Goal: Transaction & Acquisition: Purchase product/service

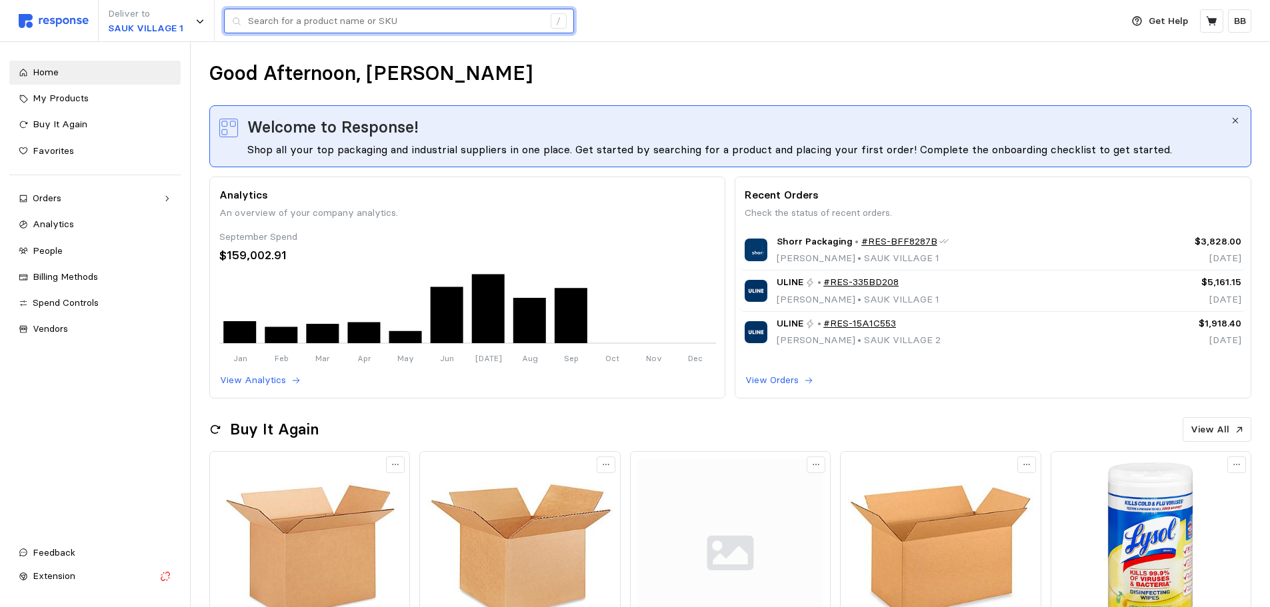
click at [337, 24] on input "text" at bounding box center [395, 21] width 295 height 24
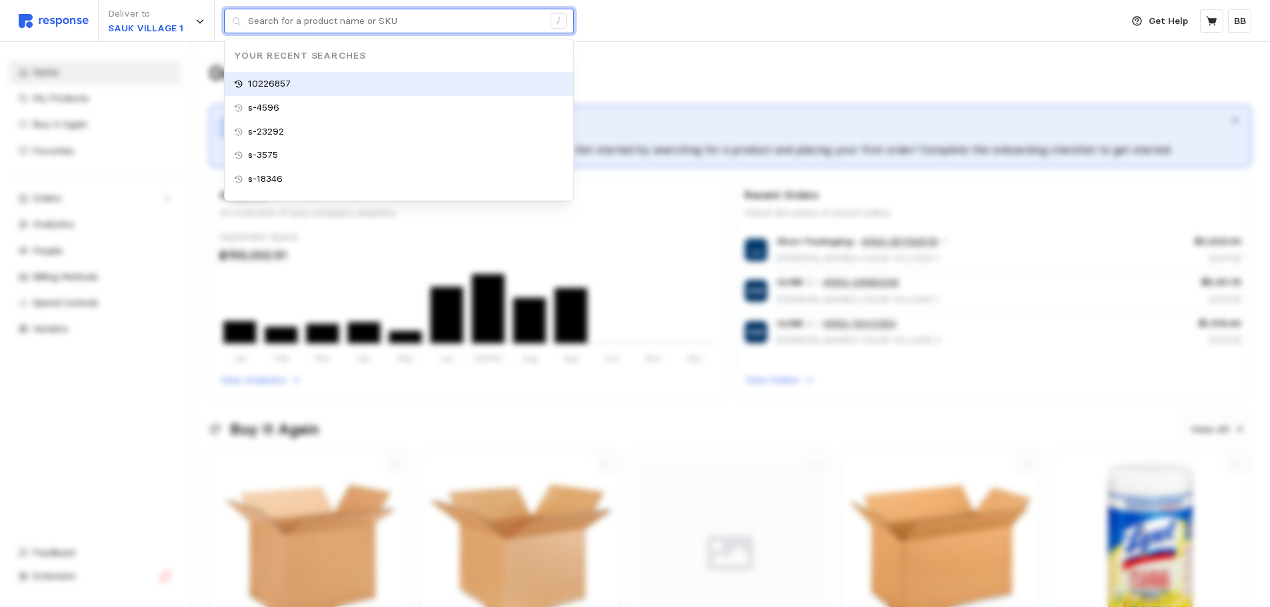
type input "10226857"
click at [287, 84] on p "10226857" at bounding box center [269, 84] width 43 height 15
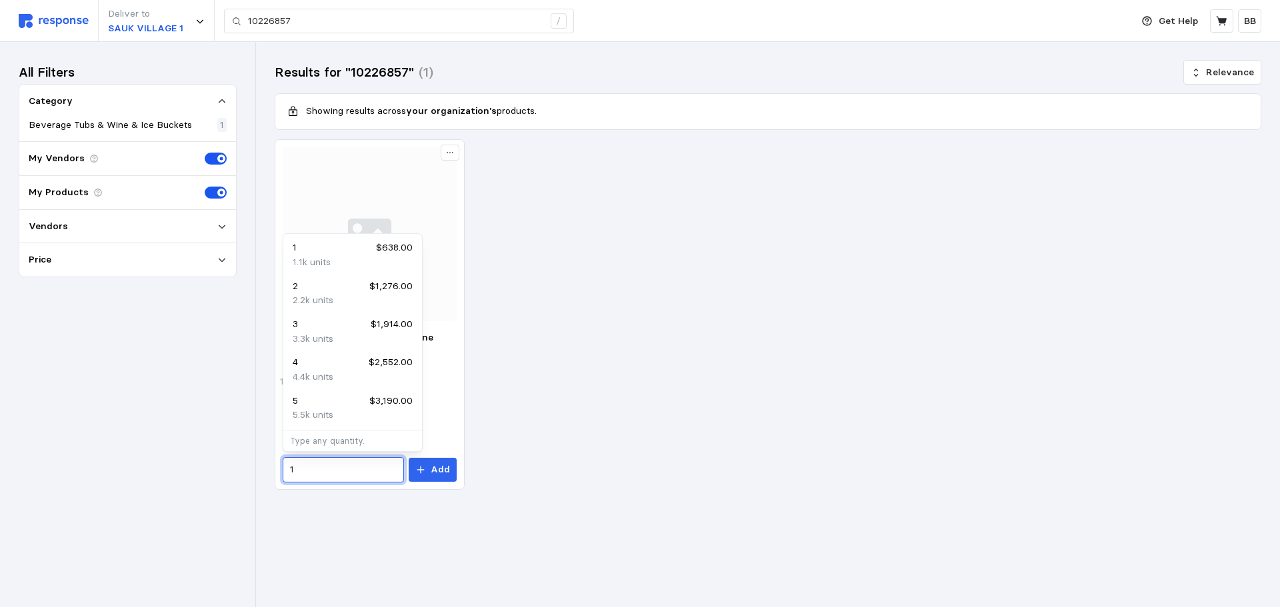
drag, startPoint x: 304, startPoint y: 465, endPoint x: 248, endPoint y: 457, distance: 56.6
click at [248, 457] on div "Deliver to SAUK VILLAGE 1 10226857 / Get Help BB 10226857 / Home My Products Bu…" at bounding box center [640, 303] width 1280 height 607
click at [338, 403] on div "6 $3,828.00" at bounding box center [353, 401] width 120 height 15
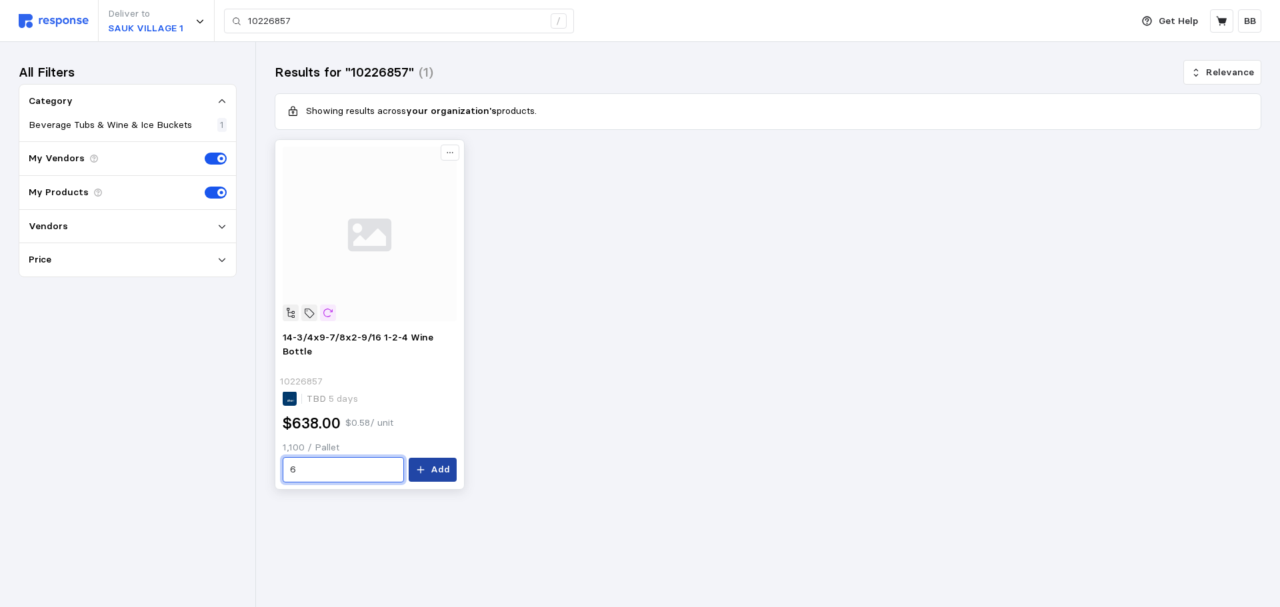
type input "6"
click at [433, 470] on p "Add" at bounding box center [440, 470] width 19 height 15
click at [1217, 25] on icon at bounding box center [1222, 21] width 12 height 12
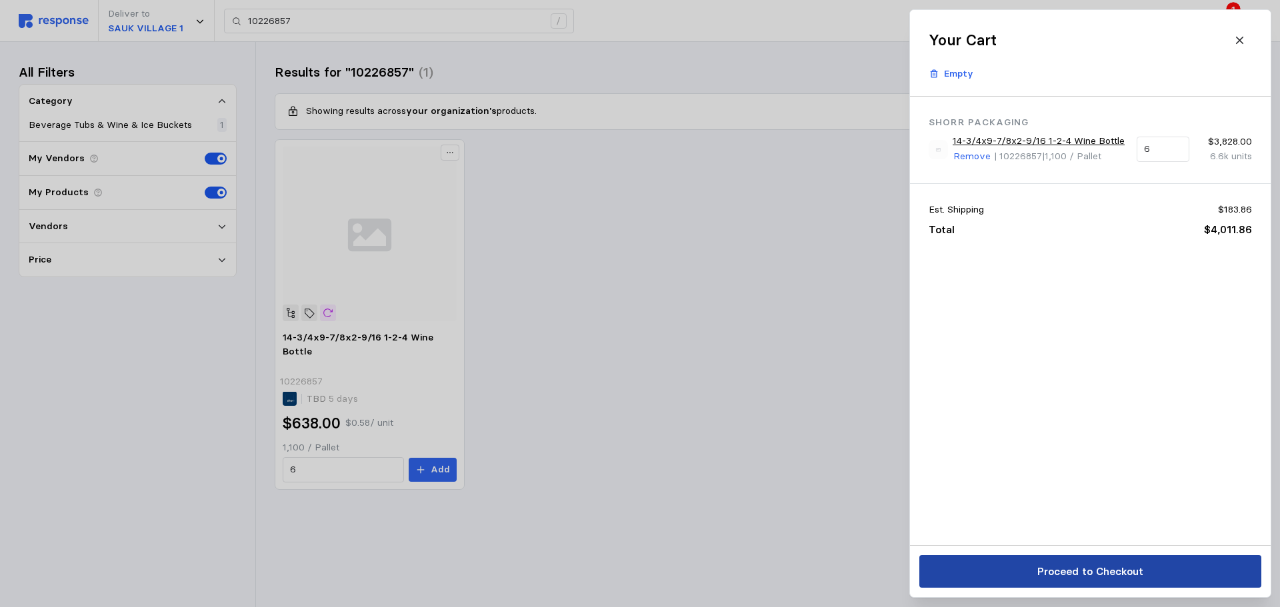
click at [1064, 576] on p "Proceed to Checkout" at bounding box center [1090, 571] width 106 height 17
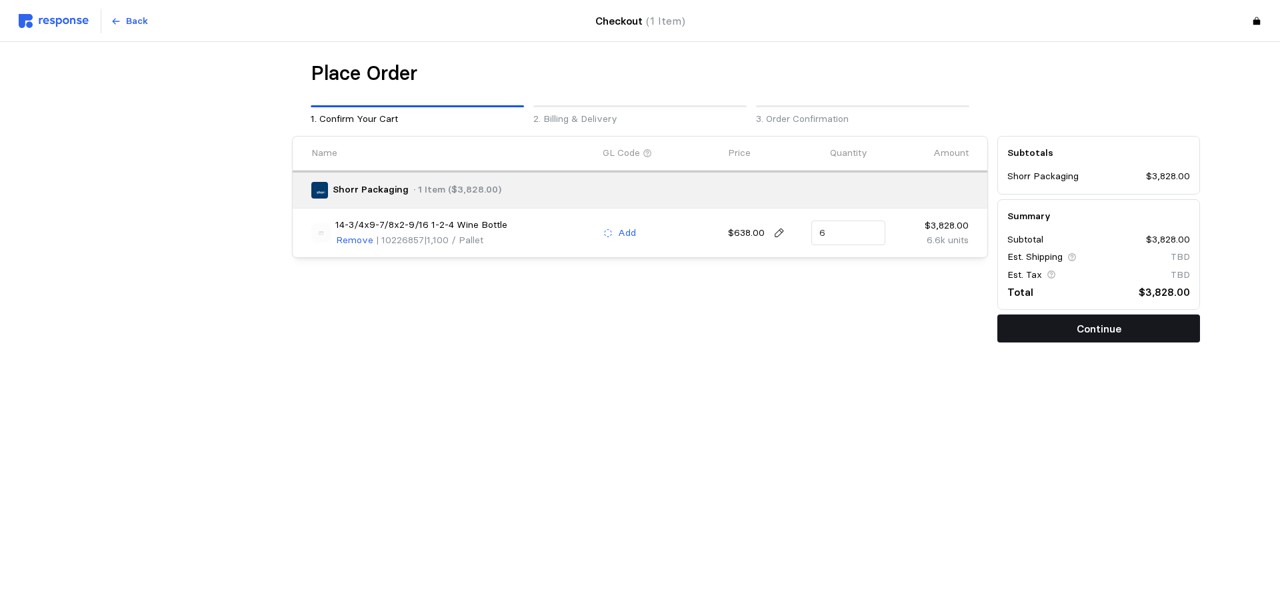
click at [1090, 333] on p "Continue" at bounding box center [1099, 329] width 45 height 17
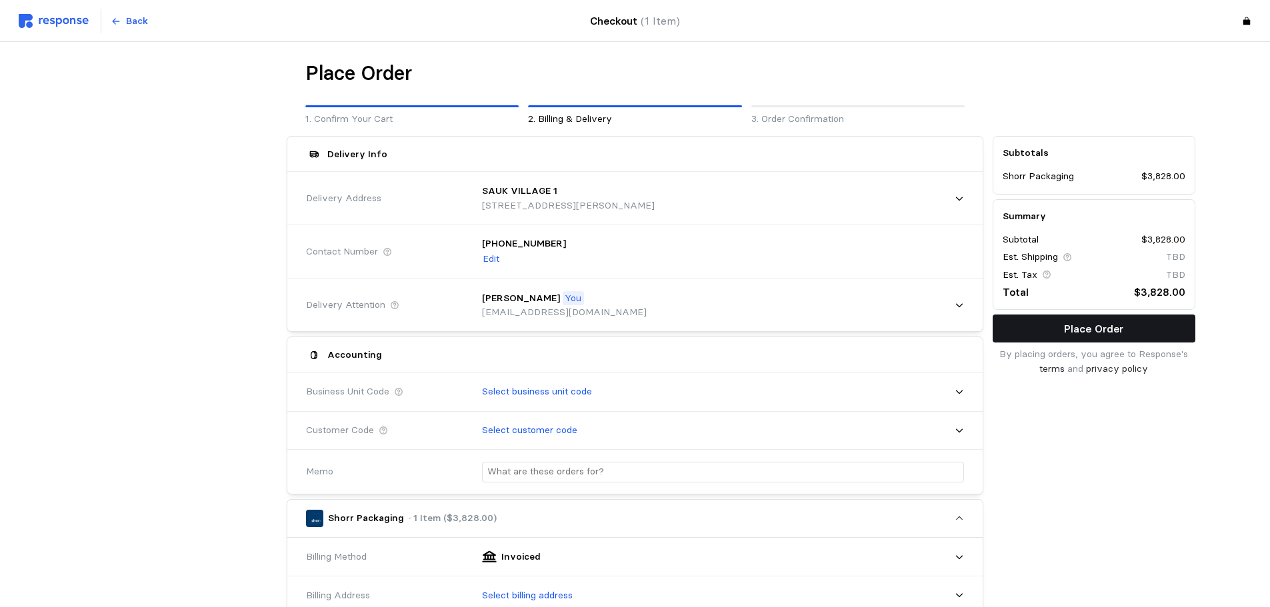
click at [1058, 333] on button "Place Order" at bounding box center [1094, 329] width 203 height 28
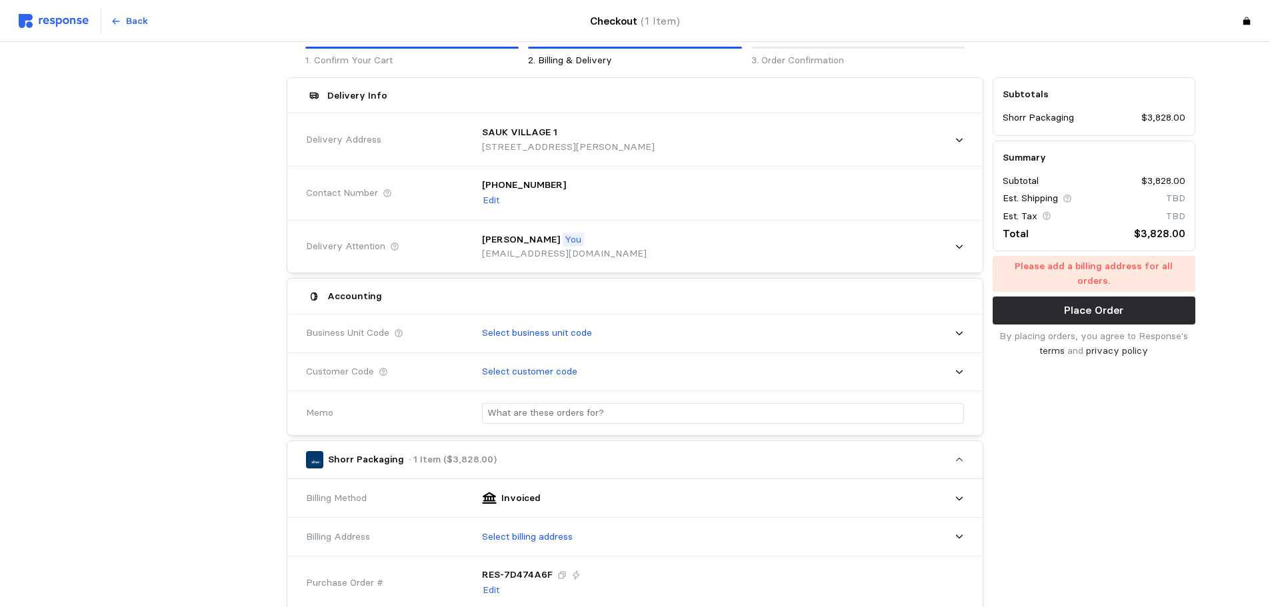
scroll to position [133, 0]
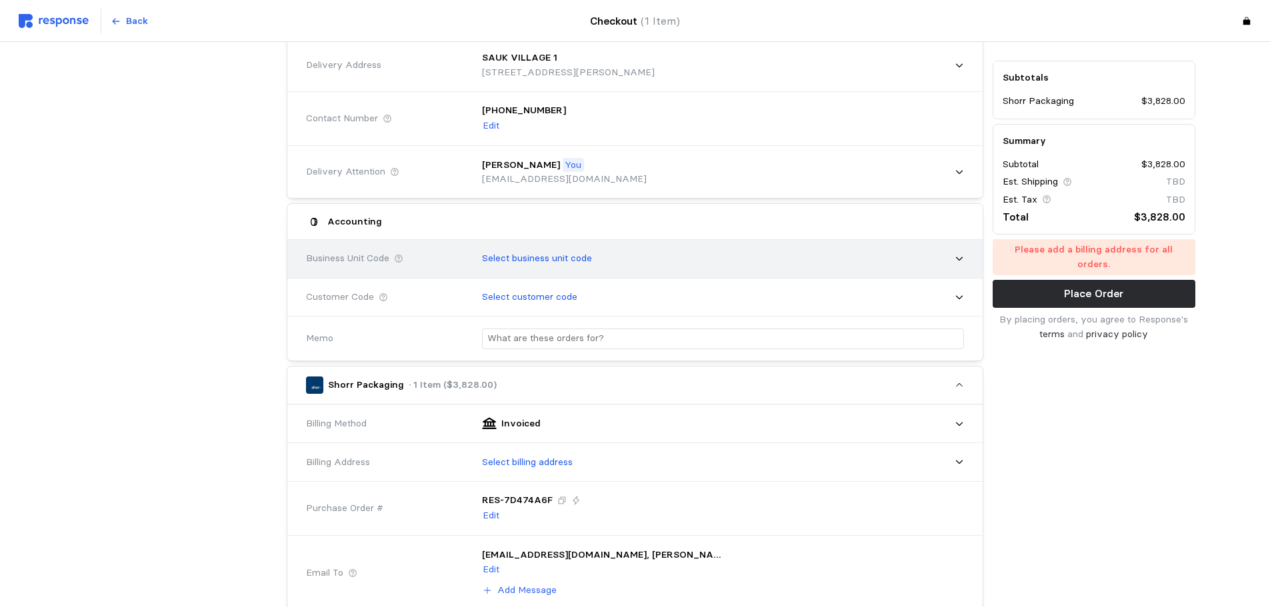
click at [532, 260] on p "Select business unit code" at bounding box center [537, 258] width 110 height 15
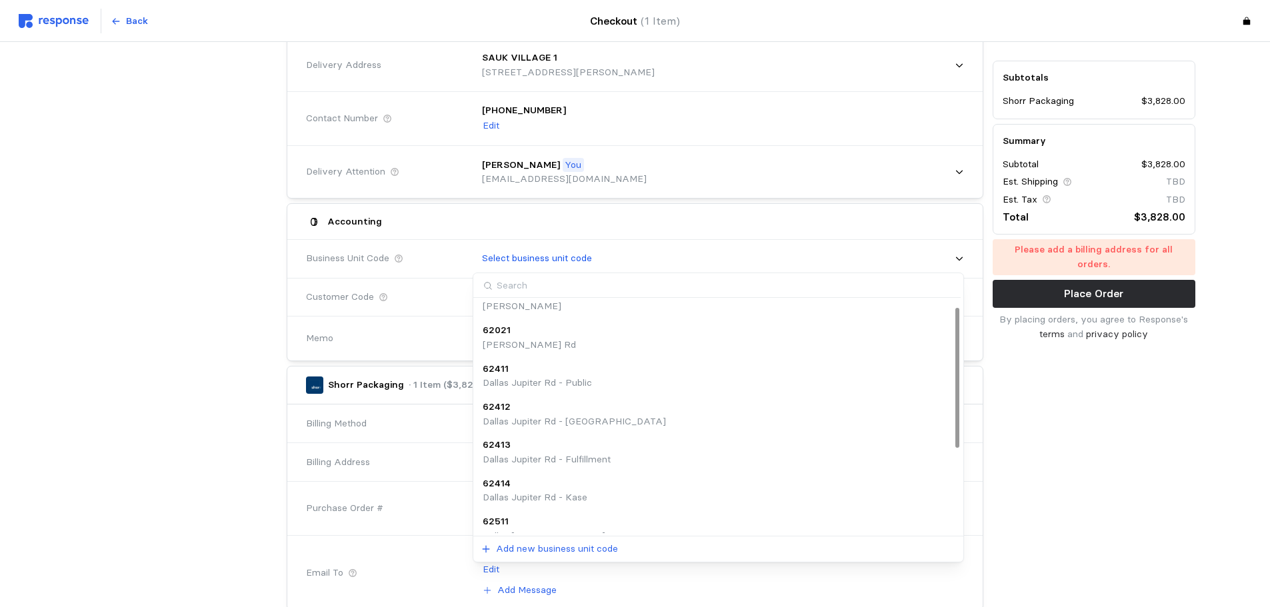
scroll to position [149, 0]
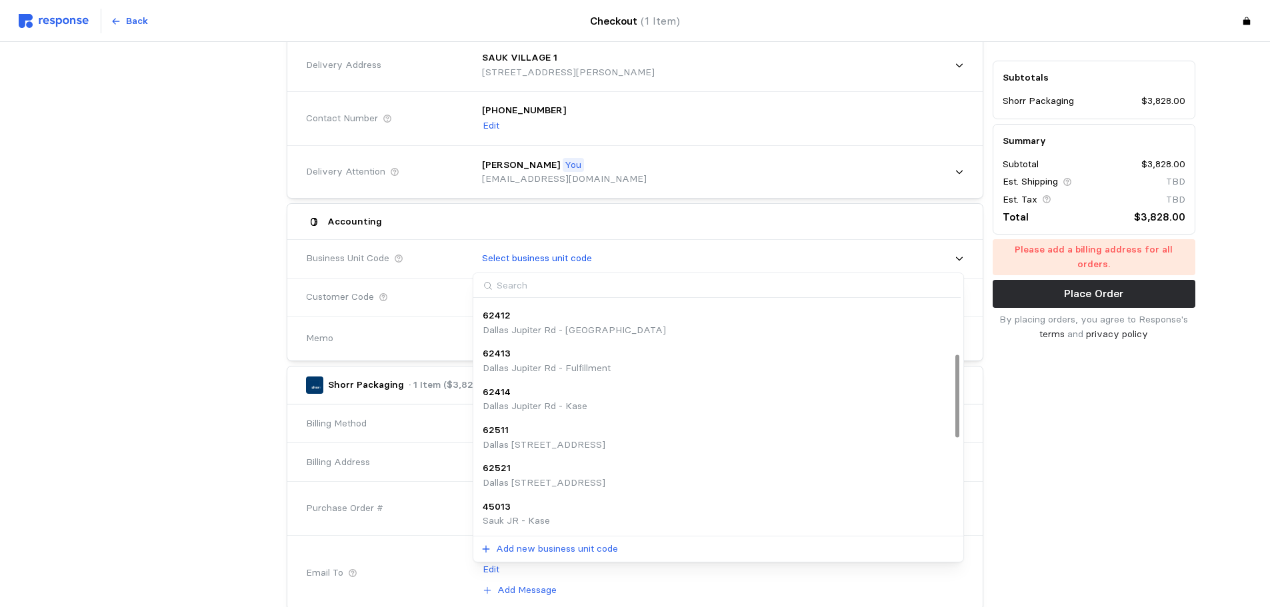
click at [535, 502] on div "45013" at bounding box center [516, 507] width 67 height 15
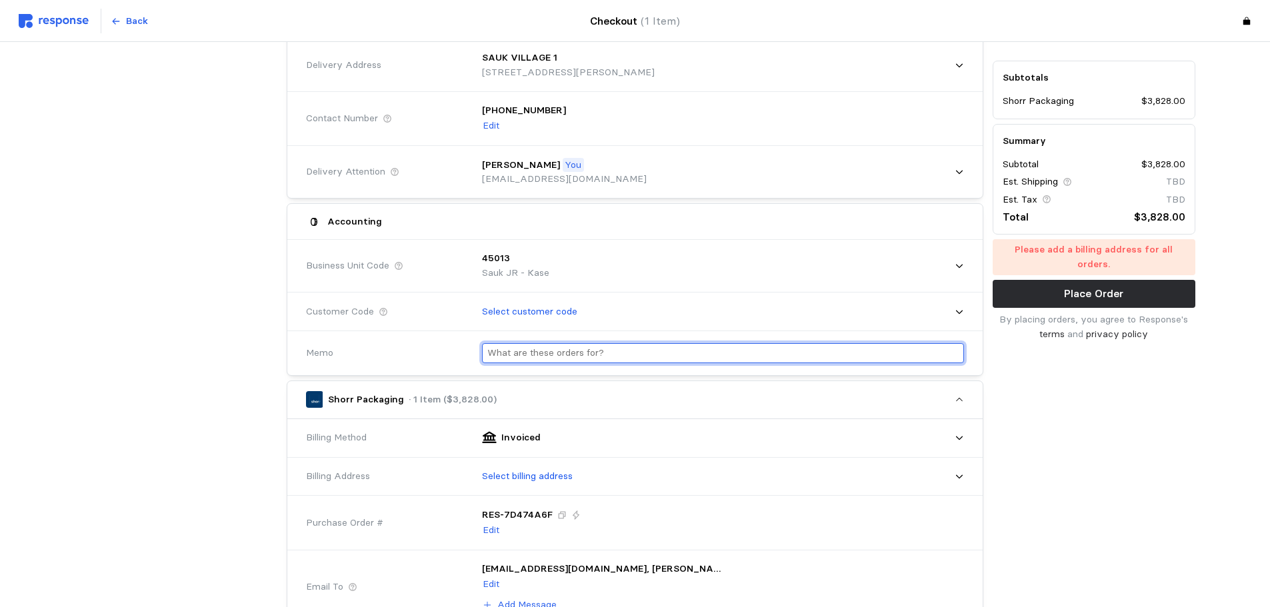
click at [543, 349] on input "text" at bounding box center [722, 353] width 471 height 19
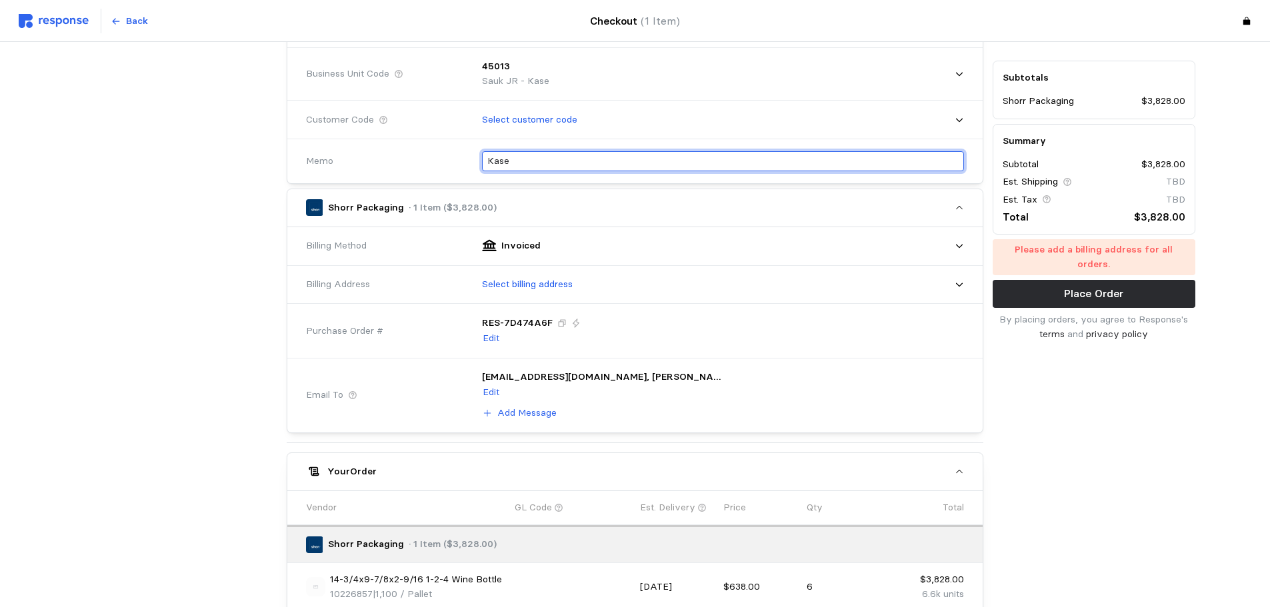
scroll to position [333, 0]
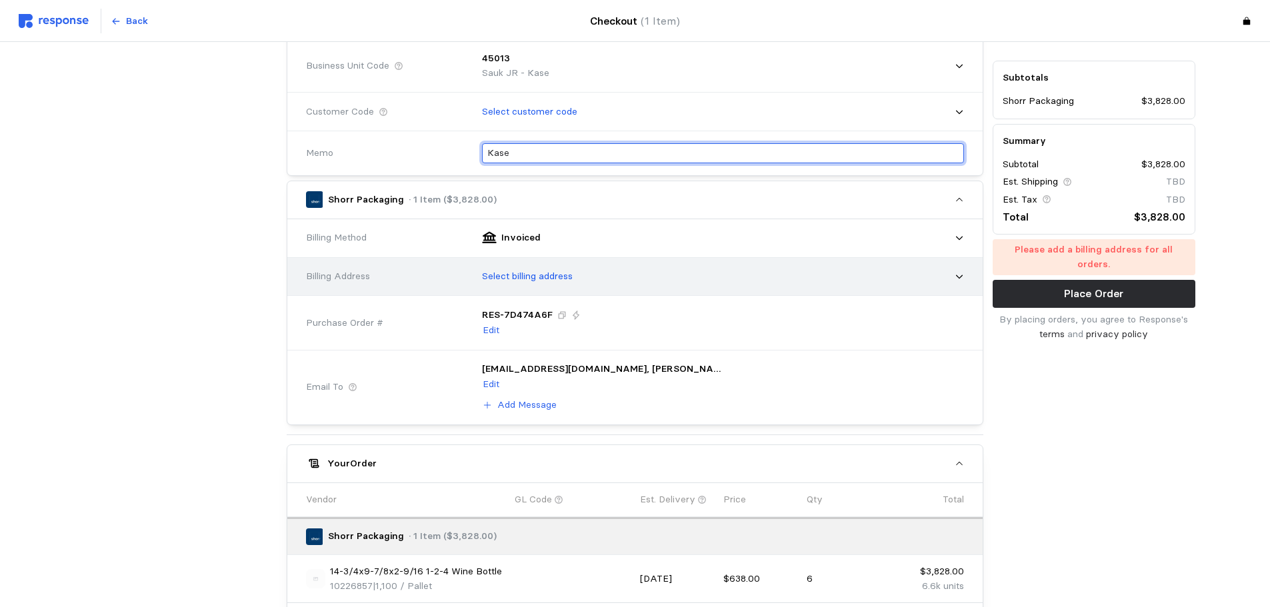
type input "Kase"
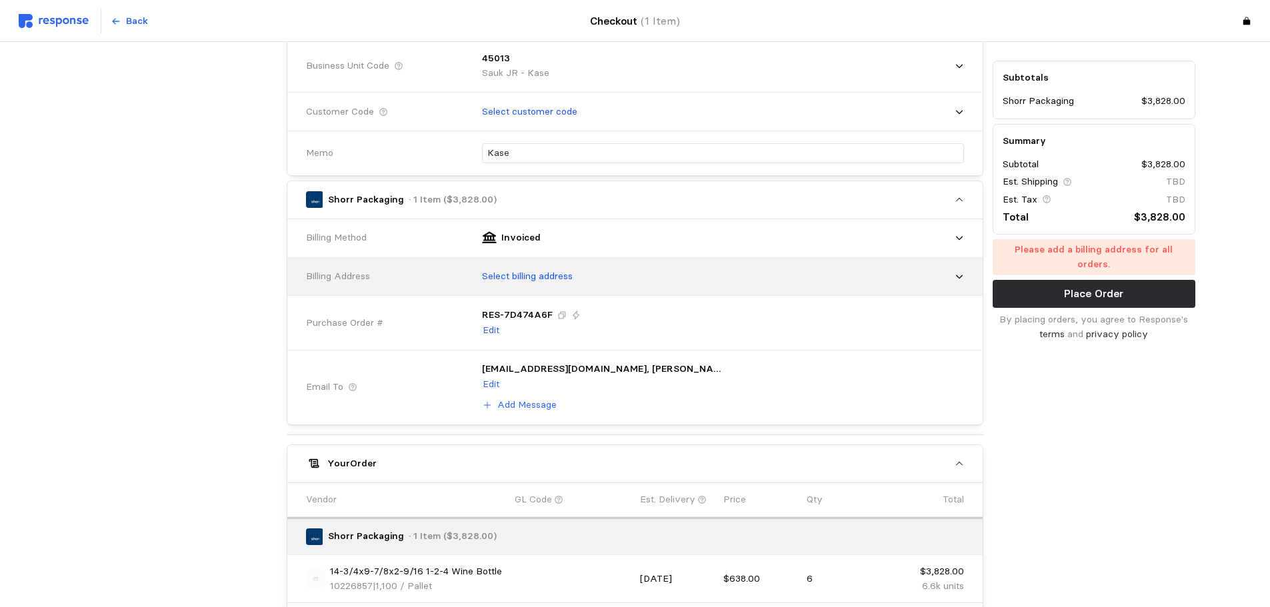
click at [511, 264] on div "Select billing address" at bounding box center [718, 276] width 491 height 33
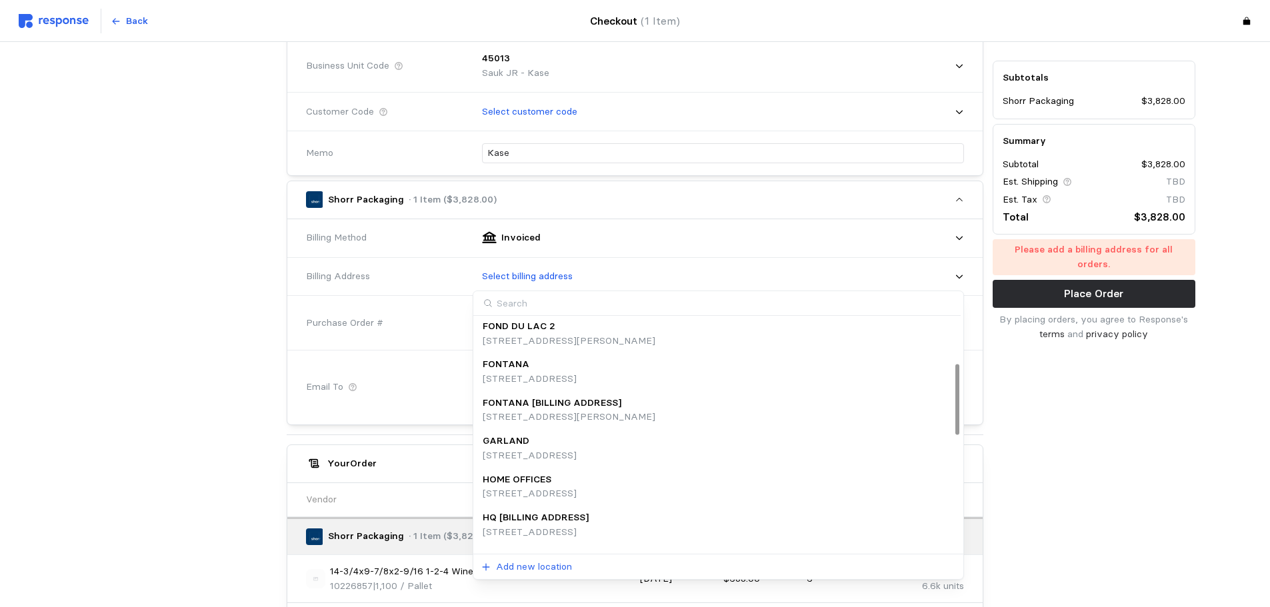
scroll to position [216, 0]
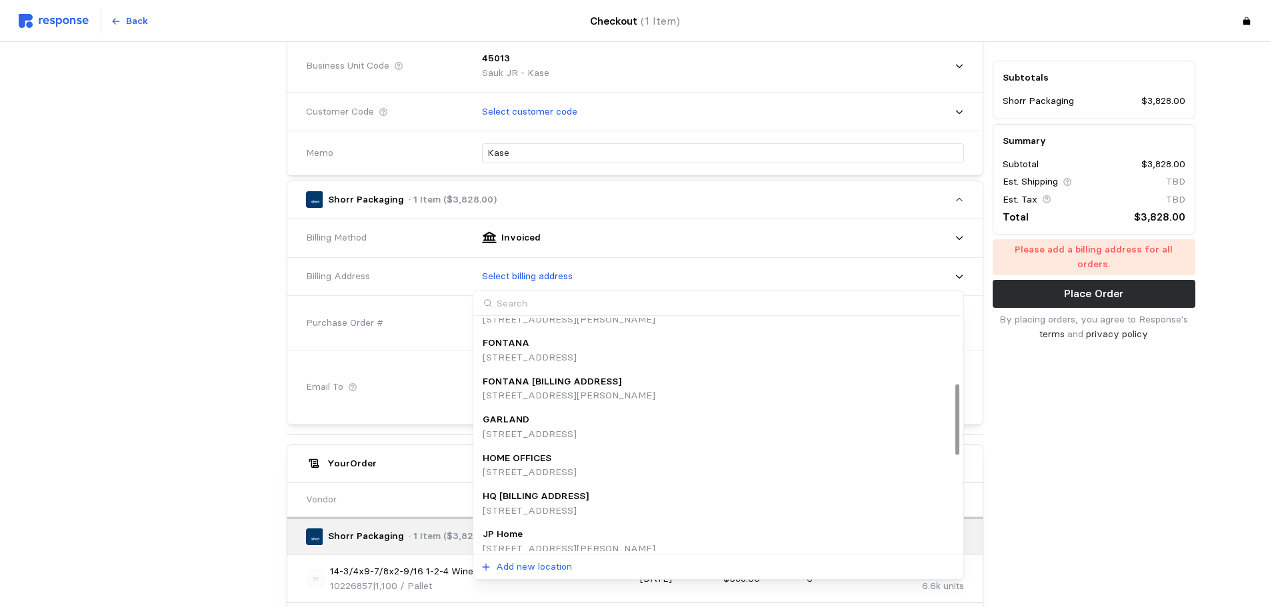
click at [543, 492] on p "HQ [BILLING ADDRESS]" at bounding box center [536, 496] width 106 height 15
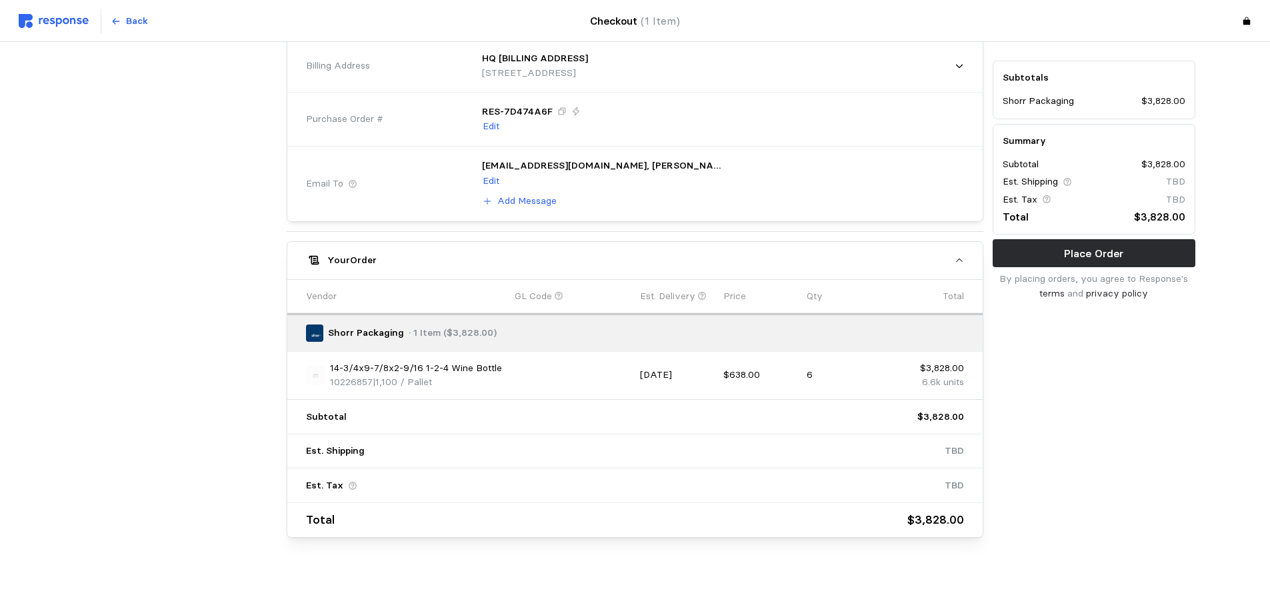
scroll to position [557, 0]
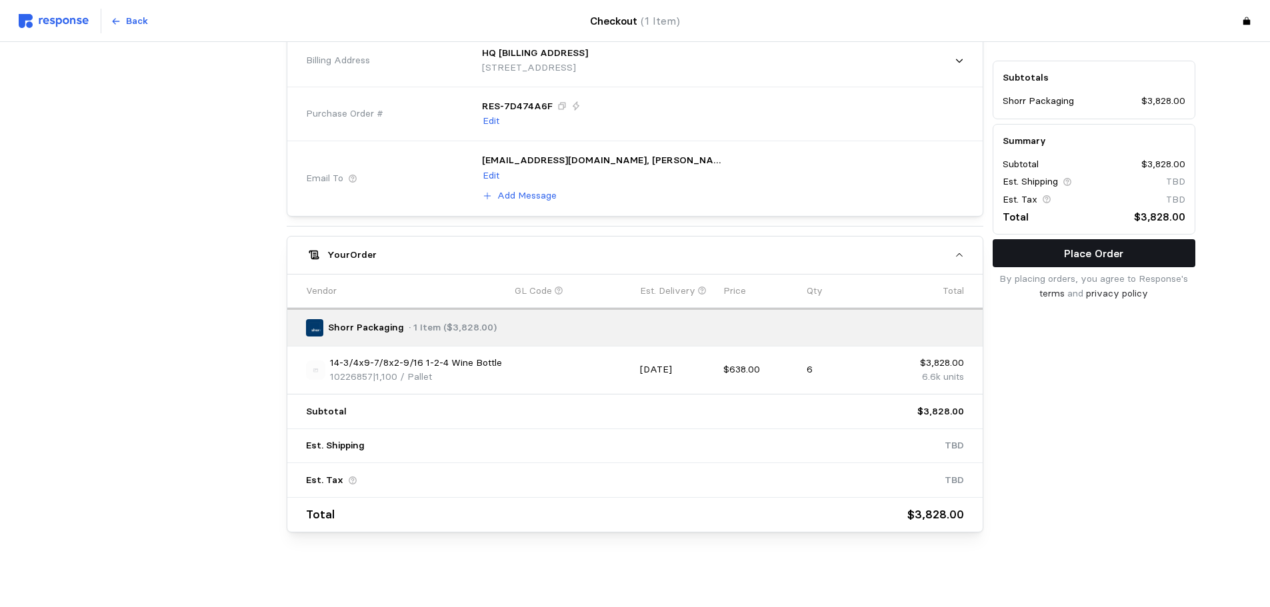
click at [1108, 251] on p "Place Order" at bounding box center [1093, 253] width 59 height 17
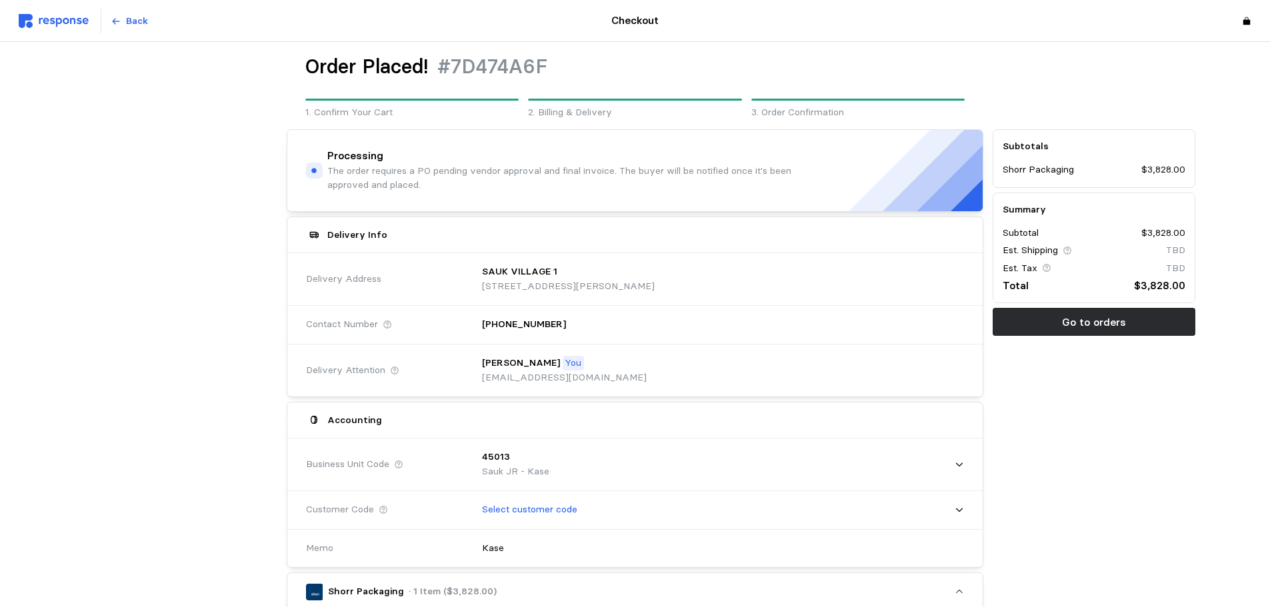
scroll to position [0, 0]
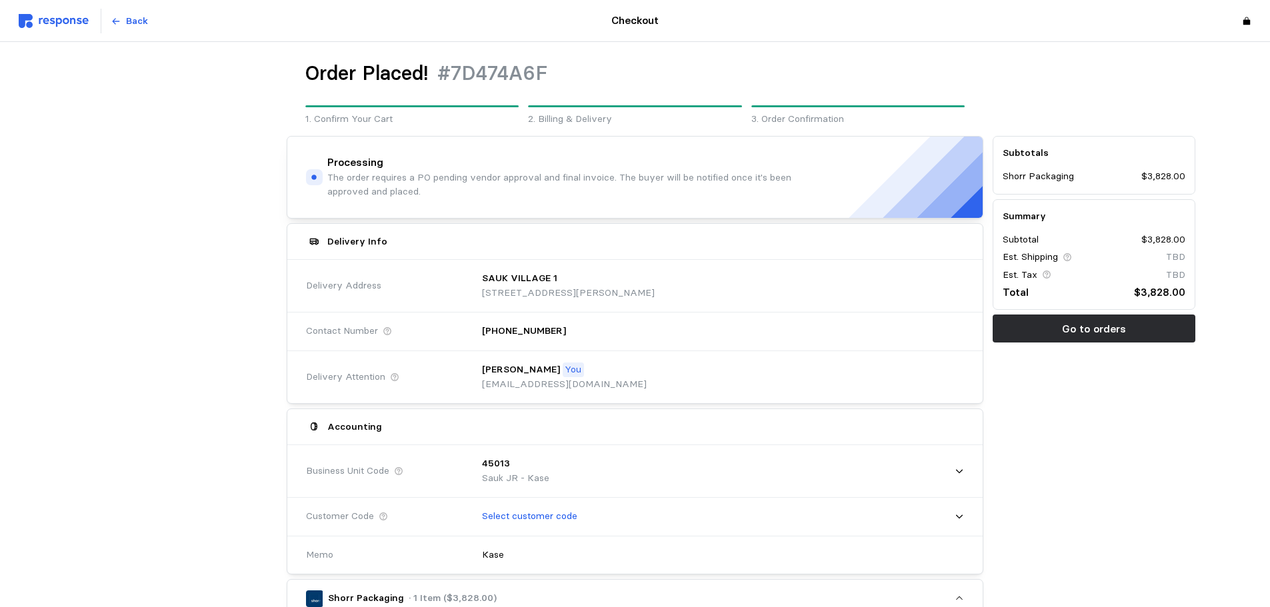
click at [63, 15] on img at bounding box center [54, 21] width 70 height 14
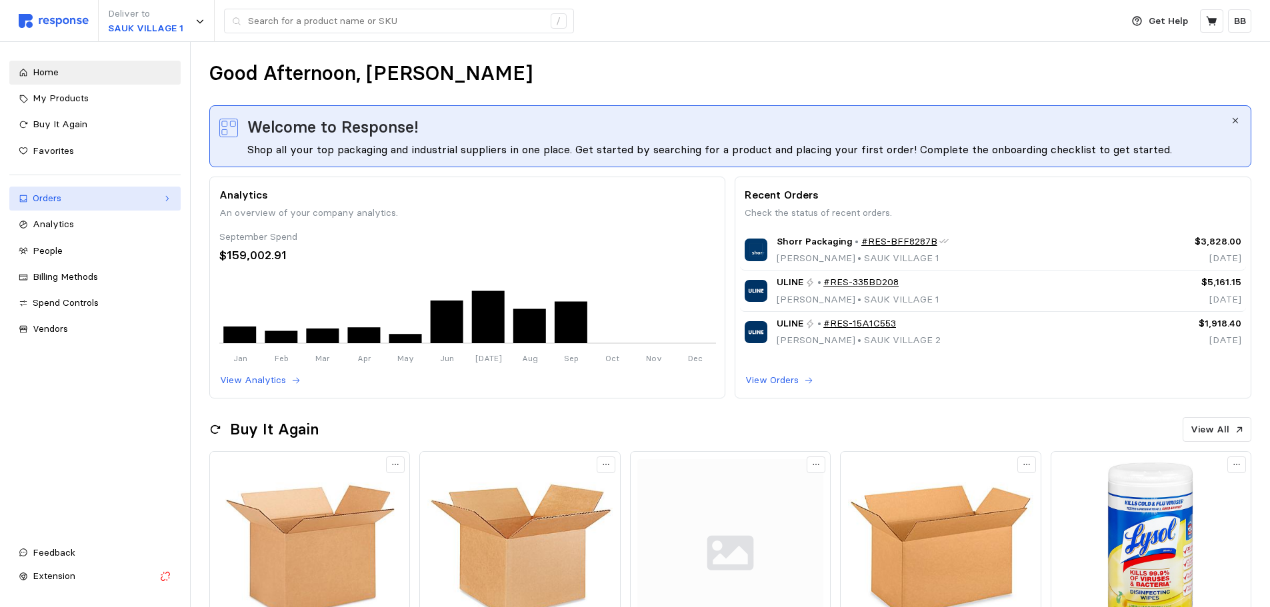
click at [79, 204] on div "Orders" at bounding box center [95, 198] width 125 height 15
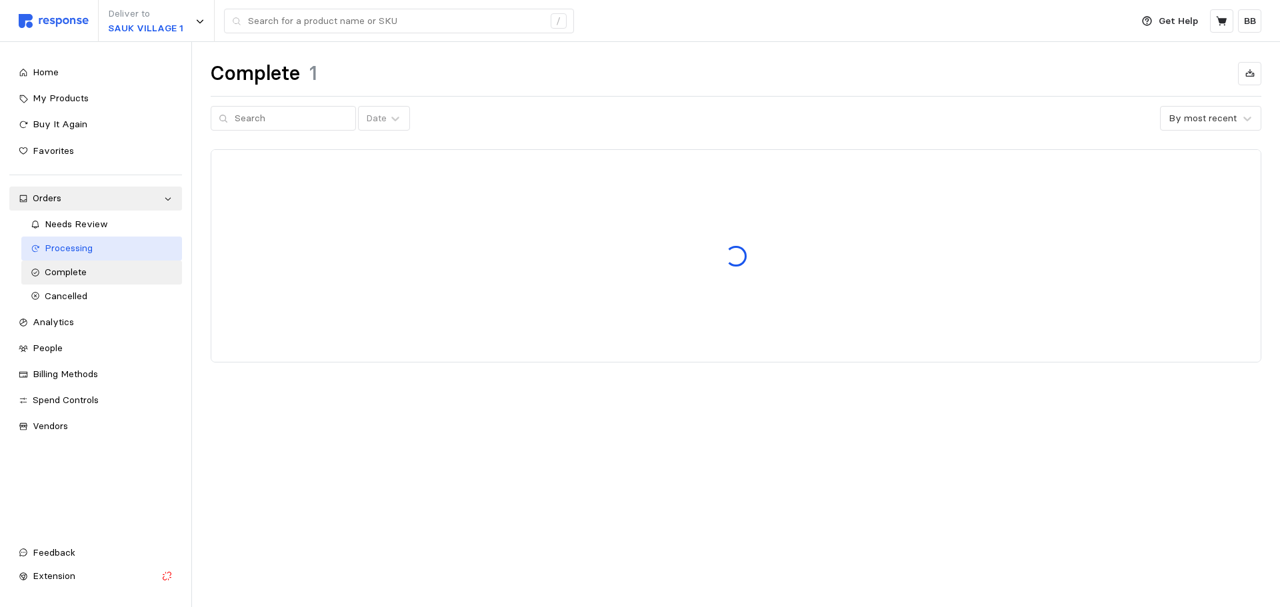
click at [97, 252] on div "Processing" at bounding box center [109, 248] width 129 height 15
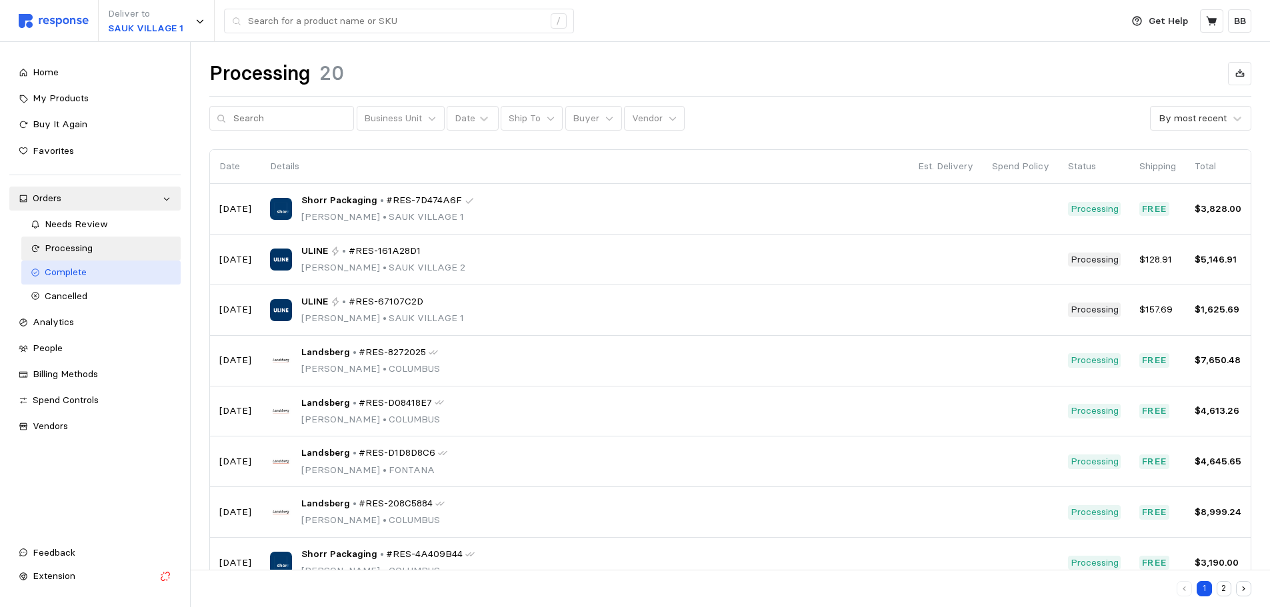
click at [85, 266] on span "Complete" at bounding box center [66, 272] width 42 height 12
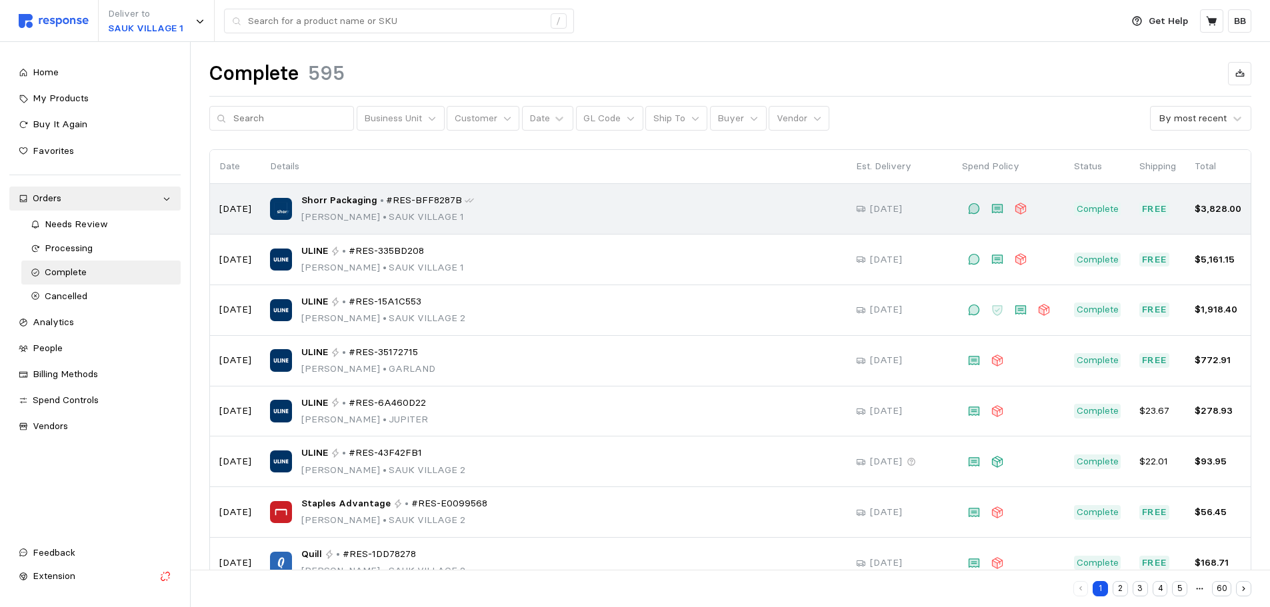
click at [479, 215] on div "Shorr Packaging • #RES-BFF8287B [PERSON_NAME] • [GEOGRAPHIC_DATA] 1" at bounding box center [553, 208] width 567 height 31
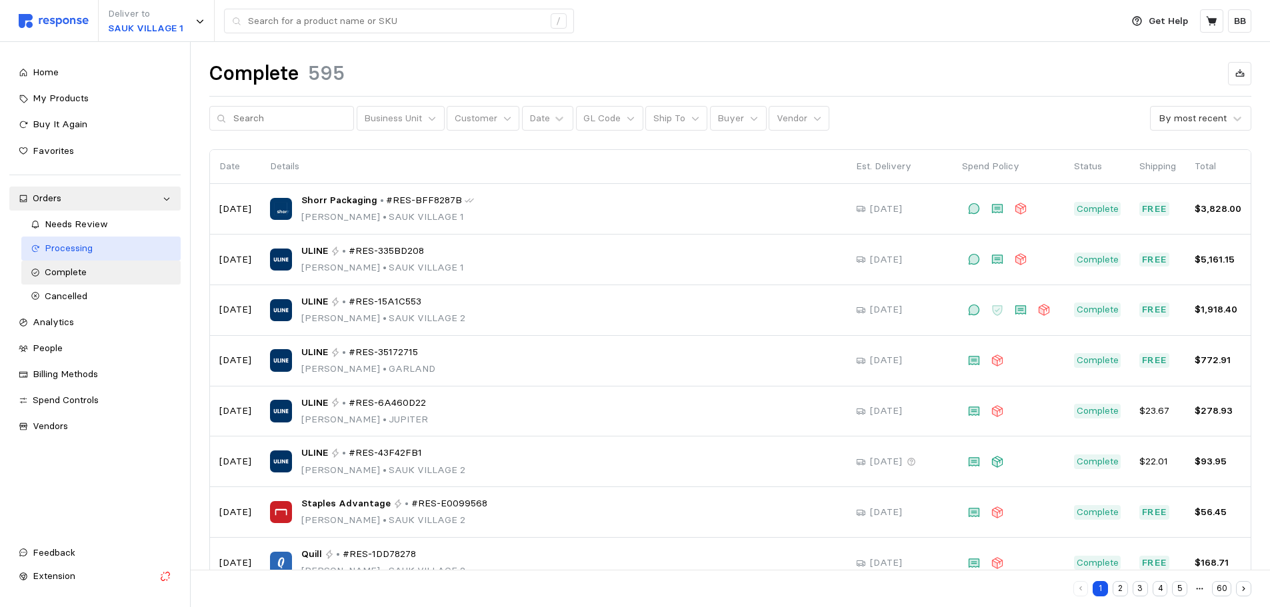
click at [83, 249] on span "Processing" at bounding box center [69, 248] width 48 height 12
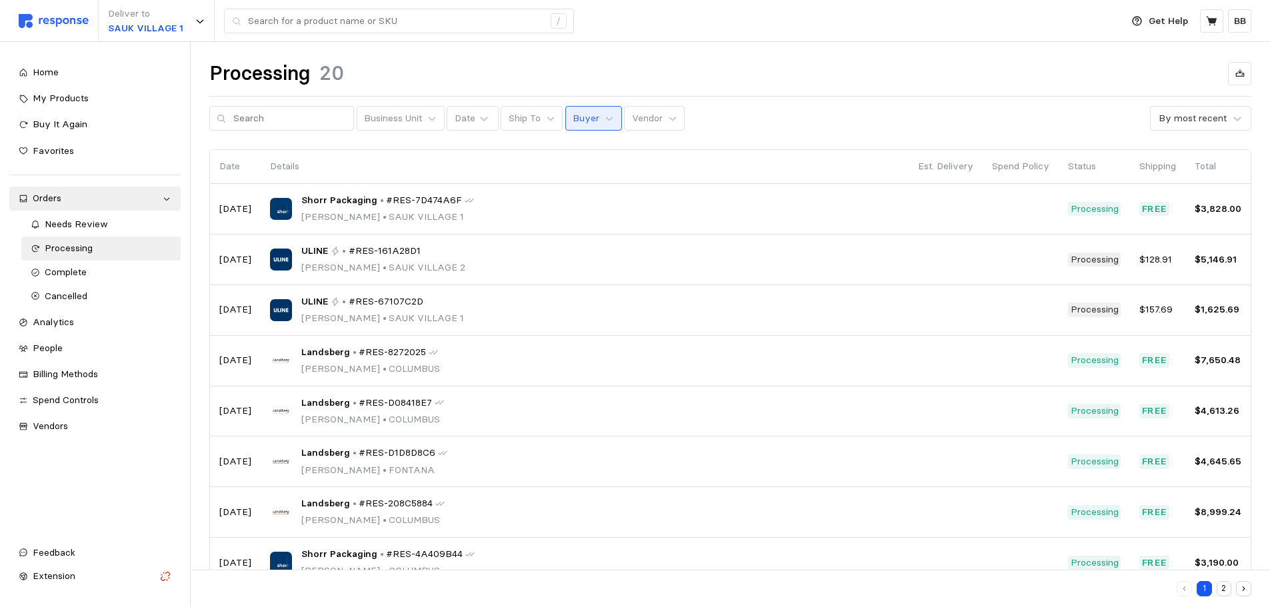
click at [573, 119] on p "Buyer" at bounding box center [586, 118] width 27 height 15
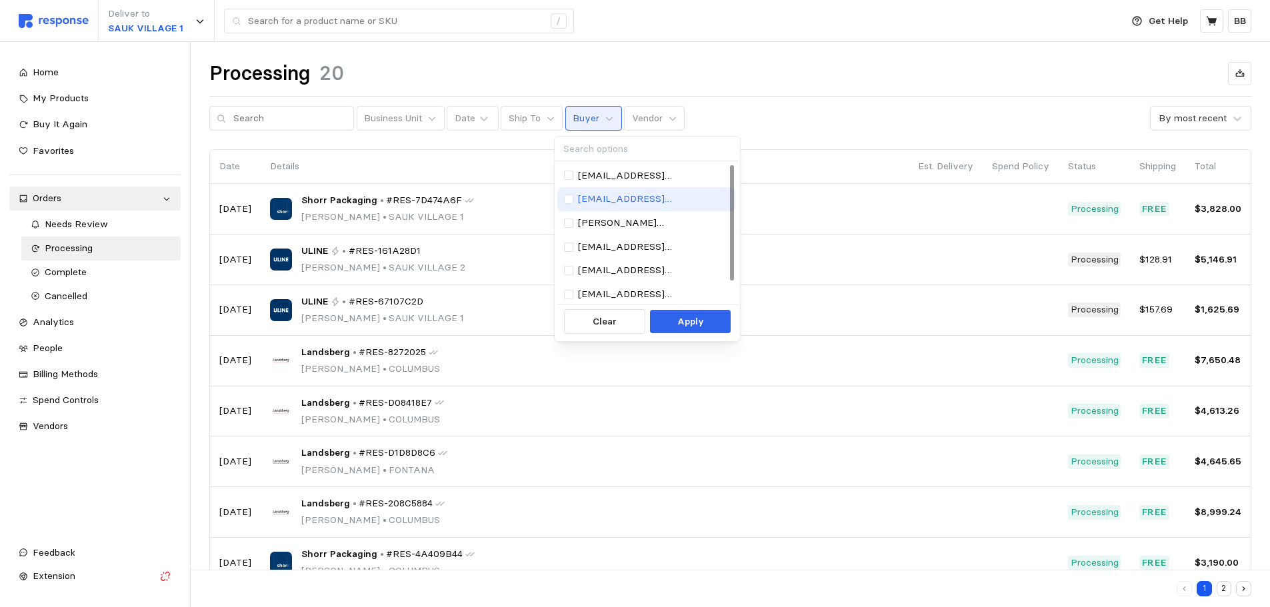
click at [627, 195] on p "[EMAIL_ADDRESS][DOMAIN_NAME]" at bounding box center [653, 199] width 151 height 15
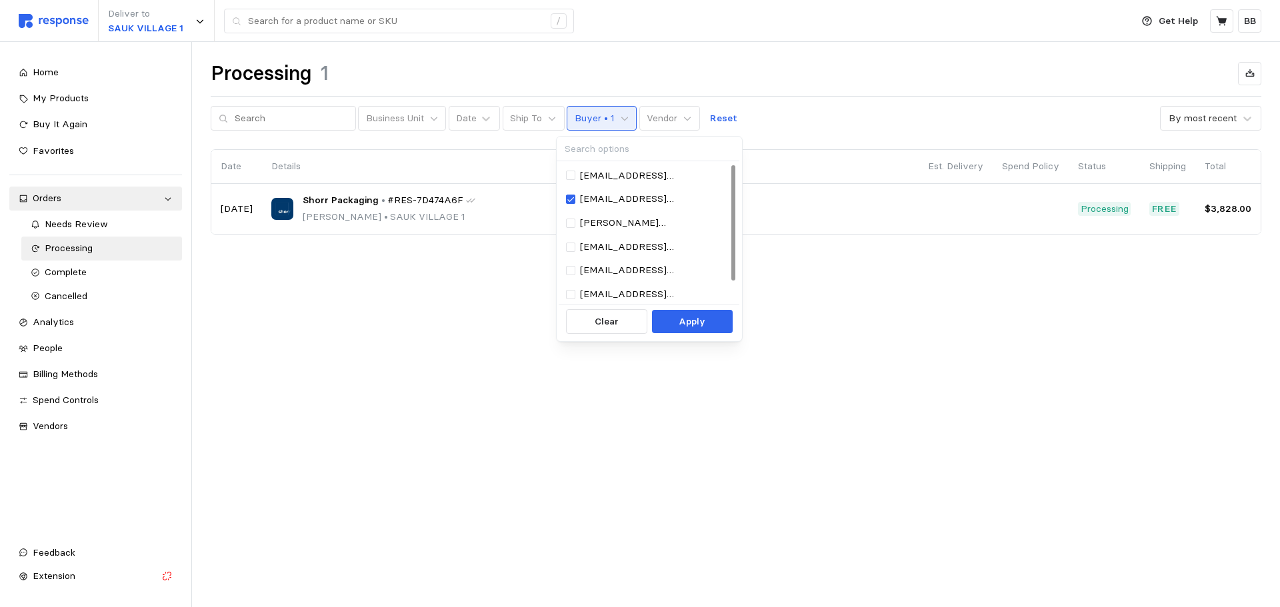
click at [353, 335] on main "Processing 1 Business Unit Date Ship To Buyer • 1 Vendor Reset By most recent D…" at bounding box center [640, 303] width 1280 height 607
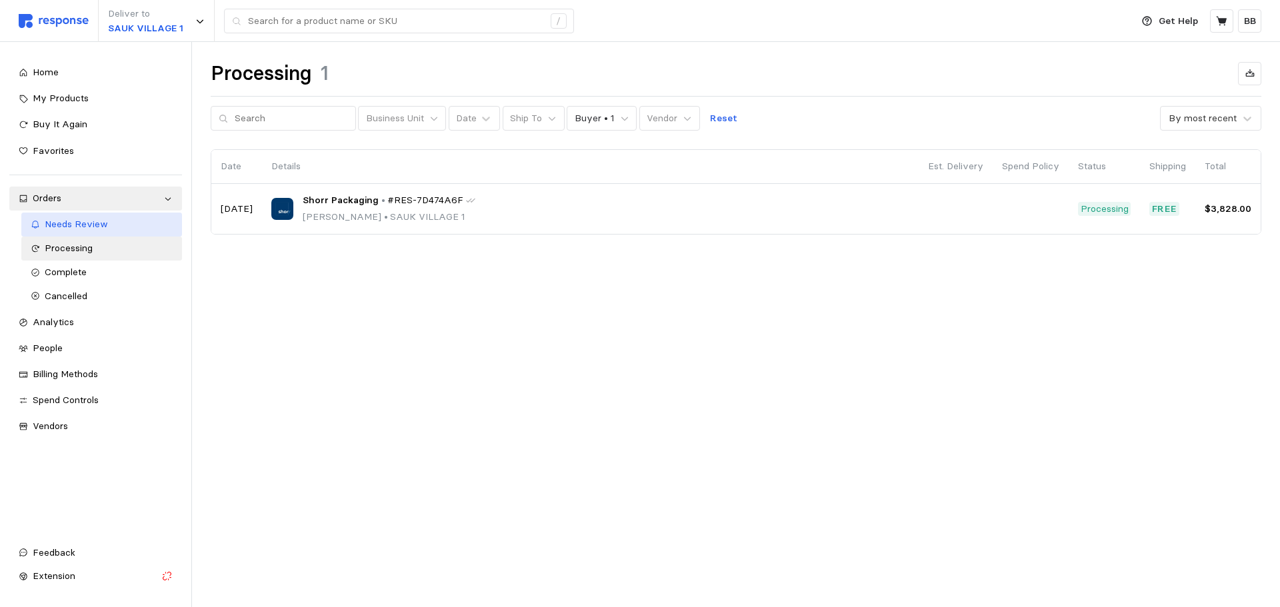
click at [103, 224] on span "Needs Review" at bounding box center [76, 224] width 63 height 12
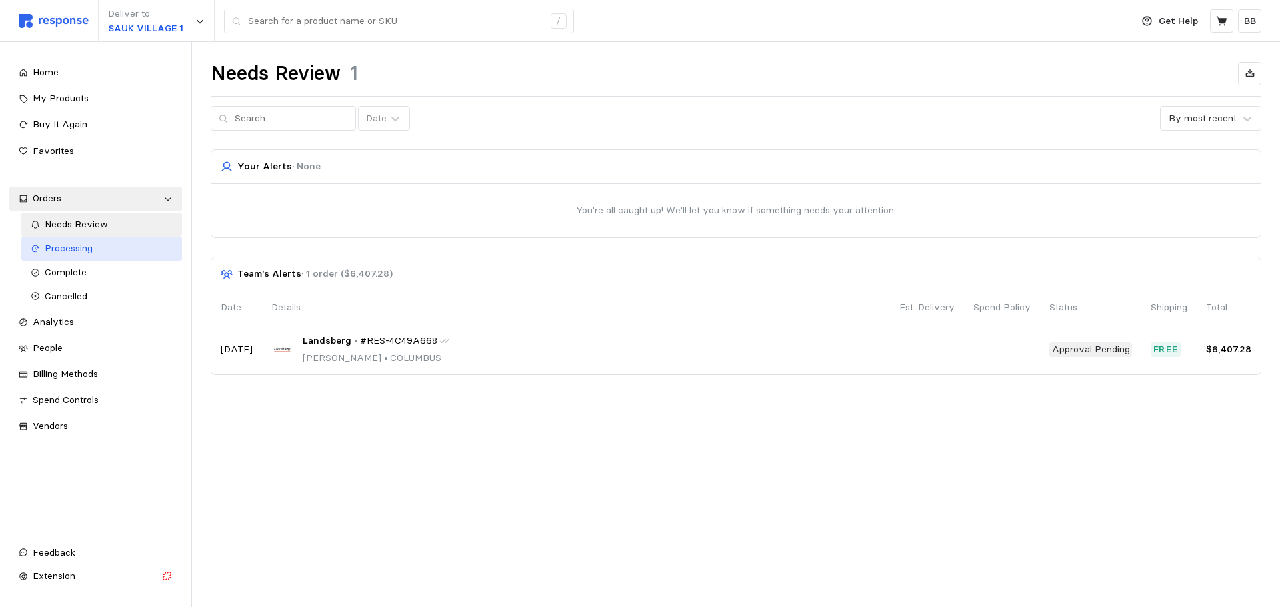
click at [102, 249] on div "Processing" at bounding box center [109, 248] width 129 height 15
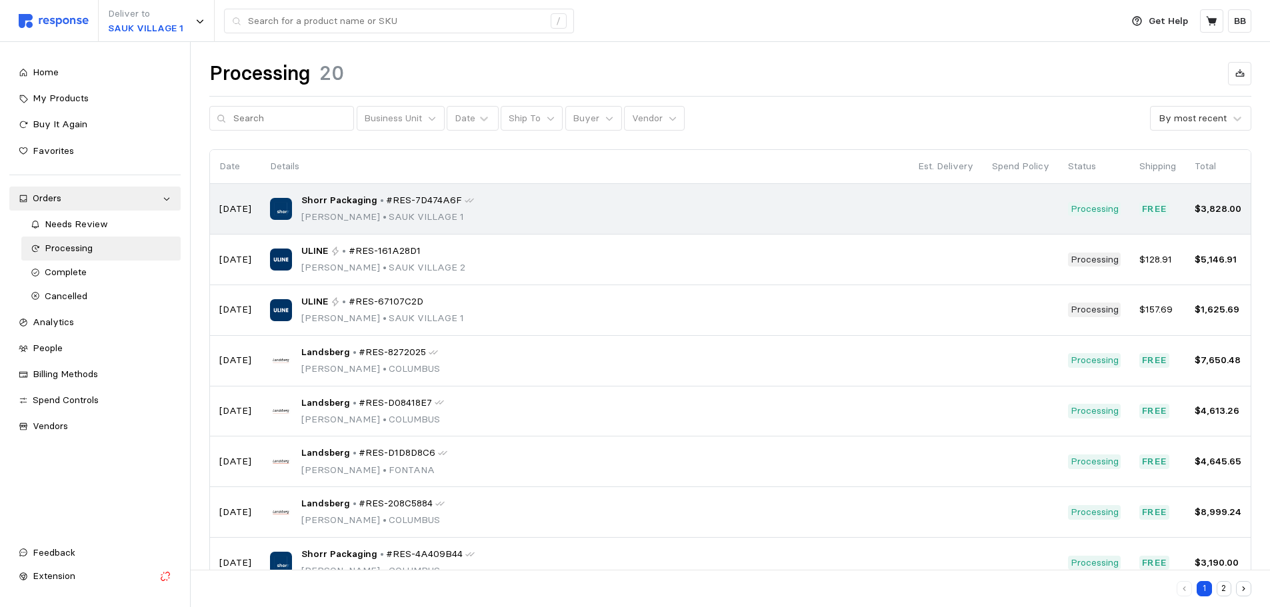
click at [480, 217] on div "Shorr Packaging • #RES-7D474A6F [PERSON_NAME] • [GEOGRAPHIC_DATA] 1" at bounding box center [584, 208] width 629 height 31
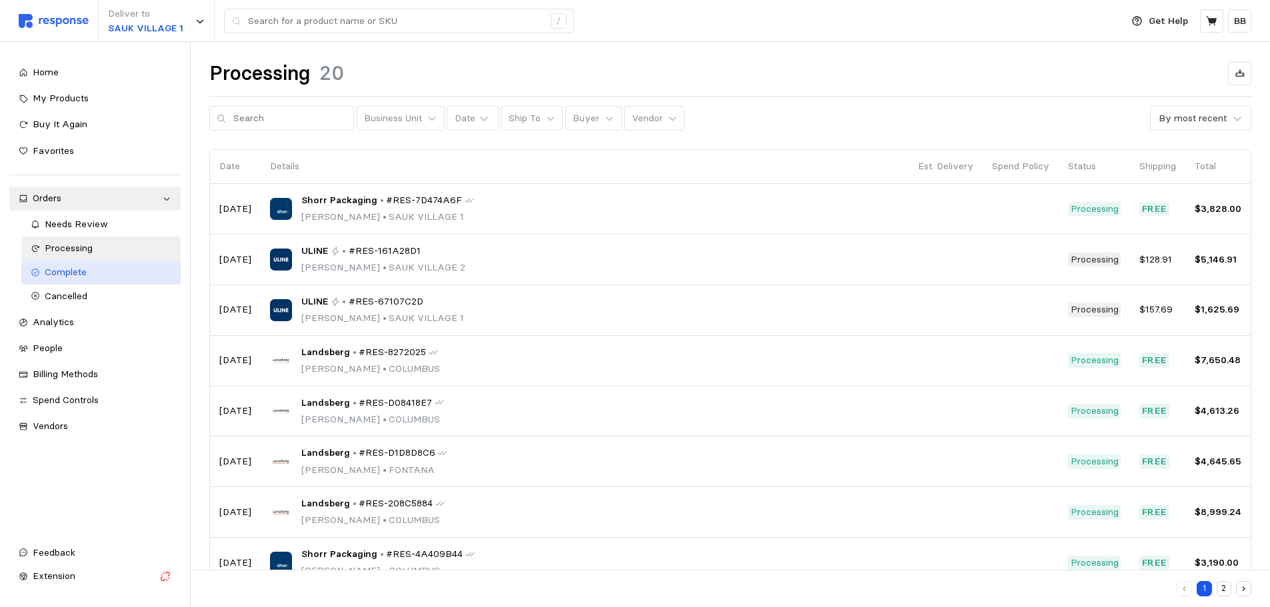
click at [64, 277] on span "Complete" at bounding box center [66, 272] width 42 height 12
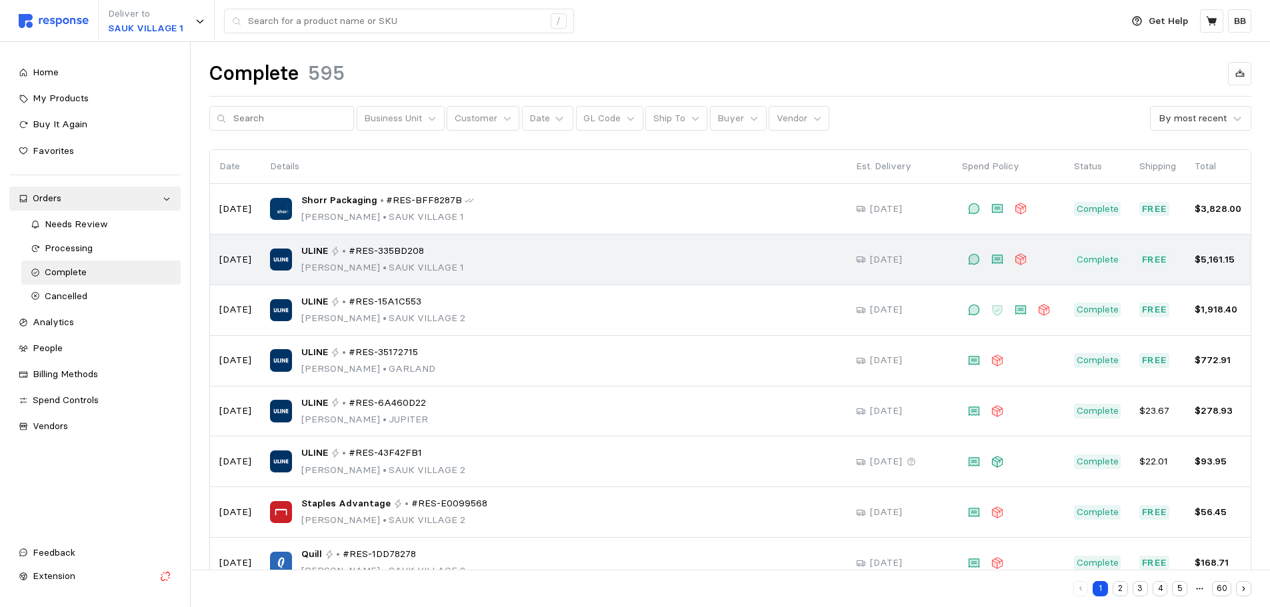
click at [462, 256] on div "ULINE • #RES-335BD208 [PERSON_NAME] • [GEOGRAPHIC_DATA] 1" at bounding box center [553, 259] width 567 height 31
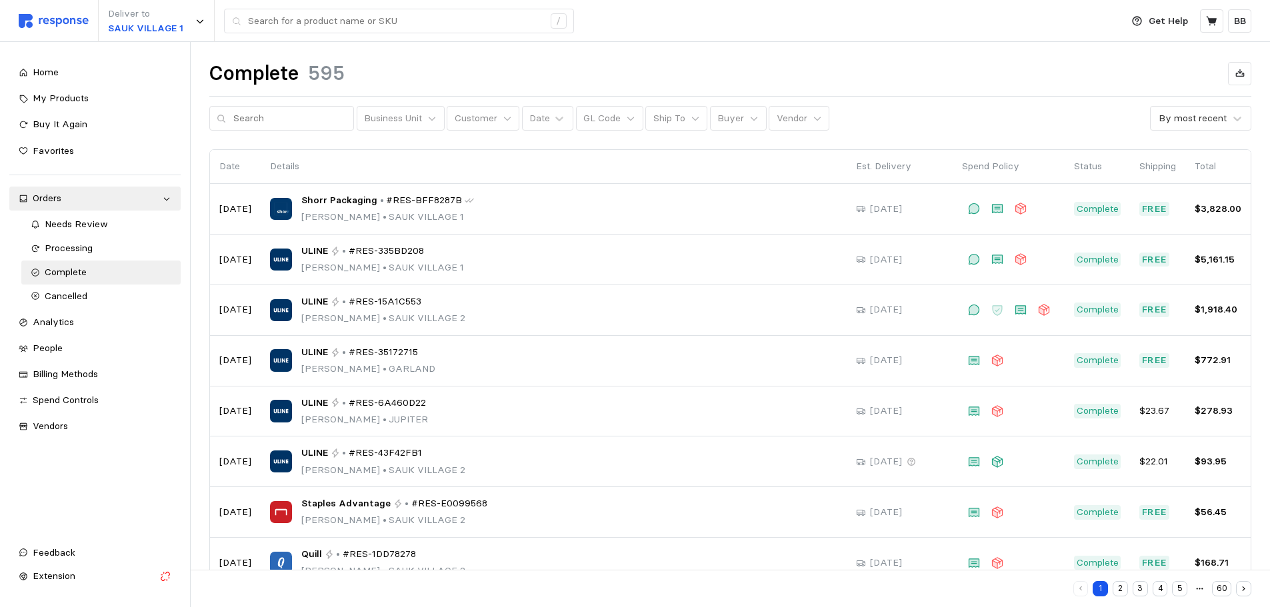
click at [622, 54] on div "Complete 595 Business Unit Customer Date GL Code Ship To Buyer Vendor By most r…" at bounding box center [731, 394] width 1080 height 704
